Goal: Check status: Check status

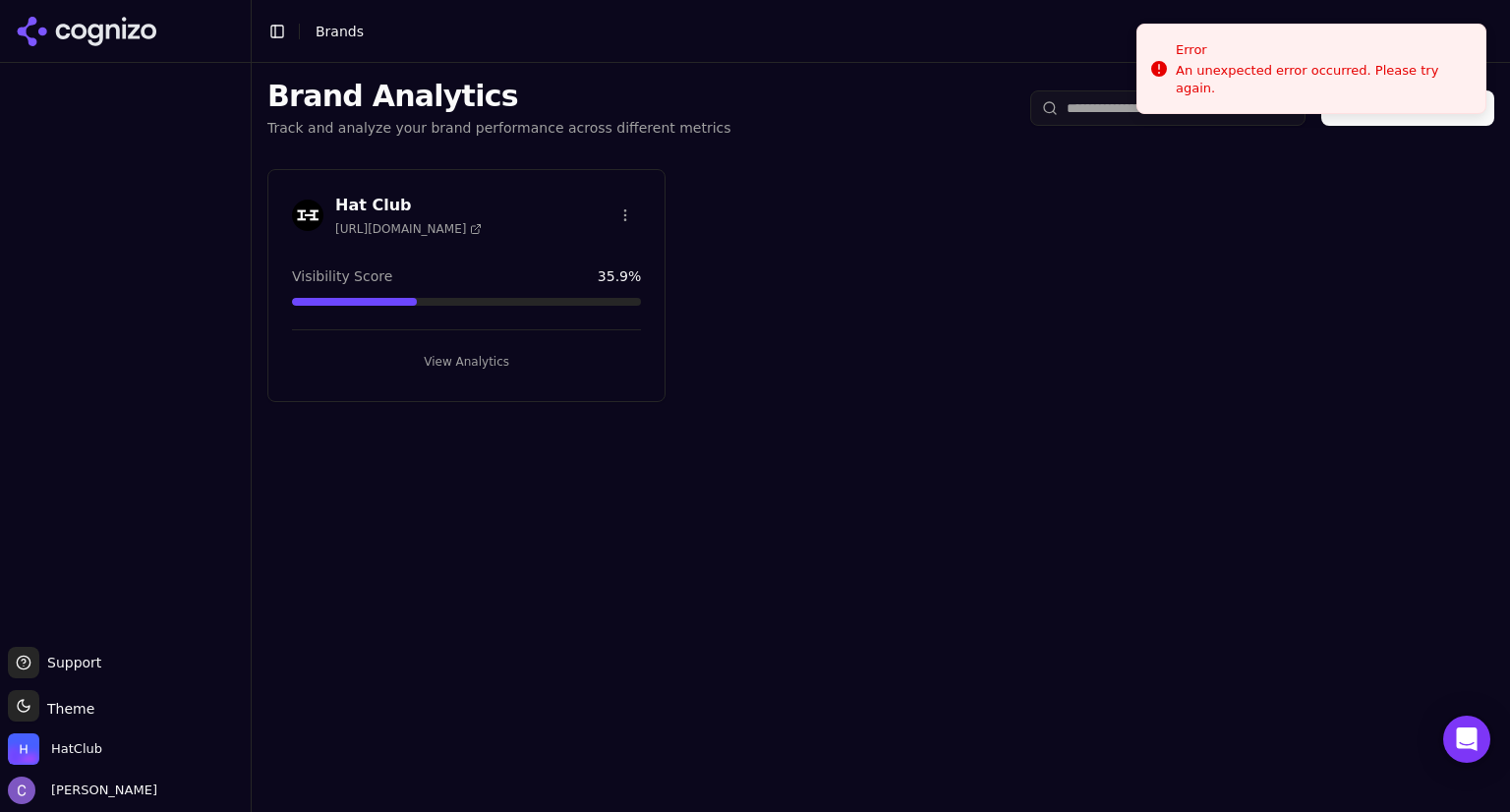
click at [577, 351] on button "View Analytics" at bounding box center [466, 362] width 349 height 32
